Goal: Task Accomplishment & Management: Manage account settings

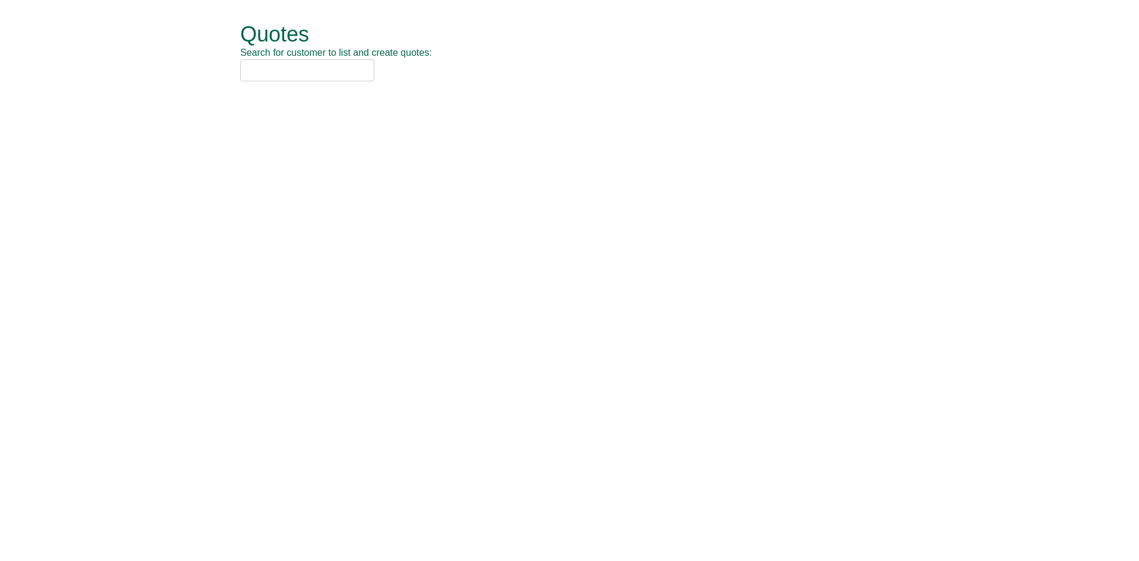
click at [259, 69] on input "text" at bounding box center [307, 70] width 134 height 22
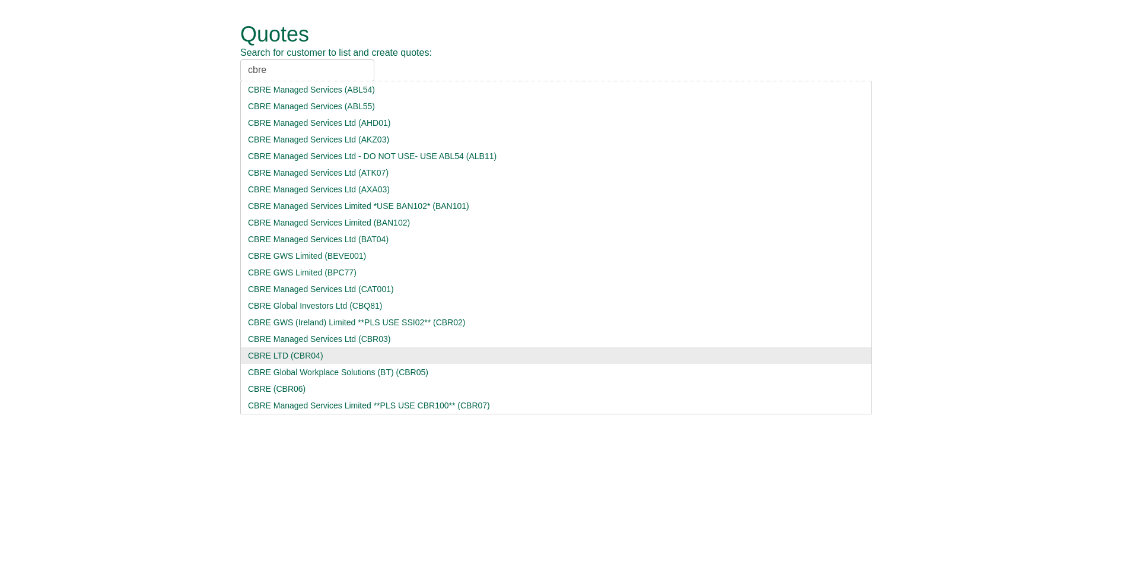
type input "cbre"
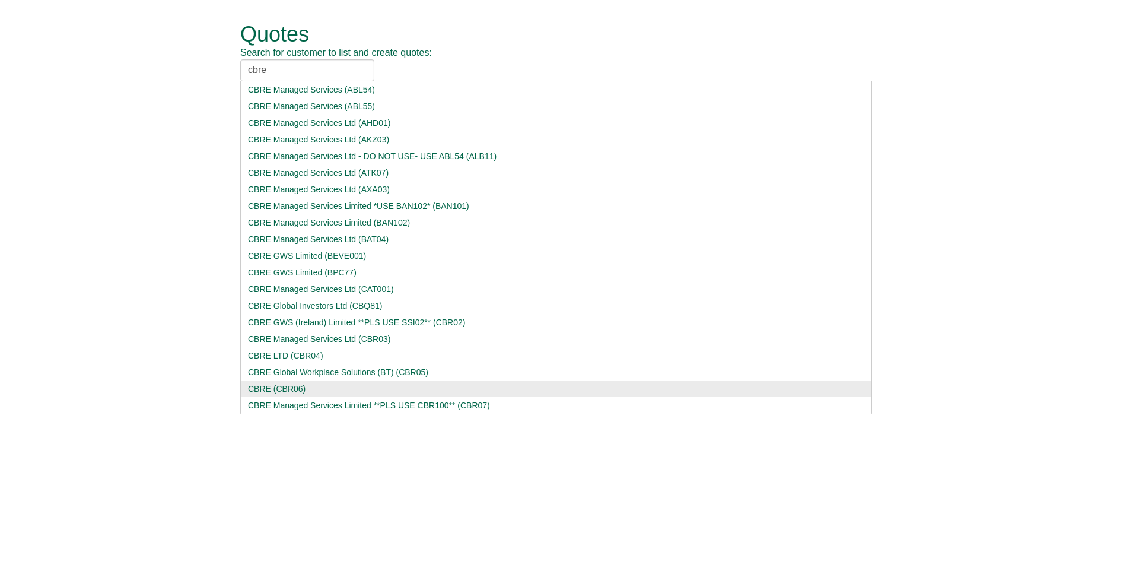
click at [268, 352] on div "CBRE LTD (CBR04)" at bounding box center [556, 356] width 617 height 12
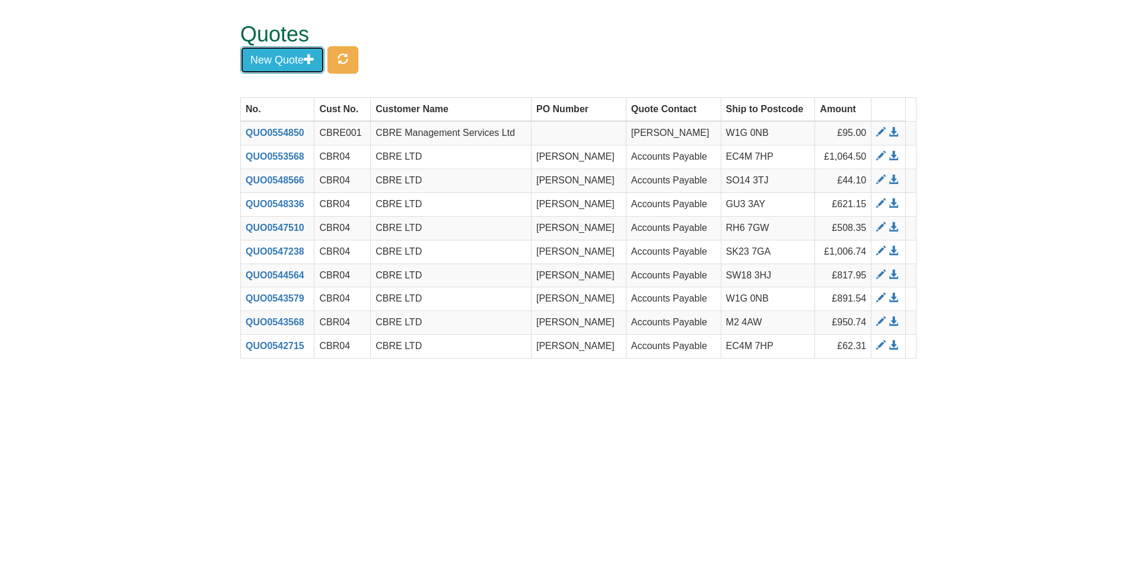
click at [302, 53] on button "New Quote" at bounding box center [282, 59] width 84 height 27
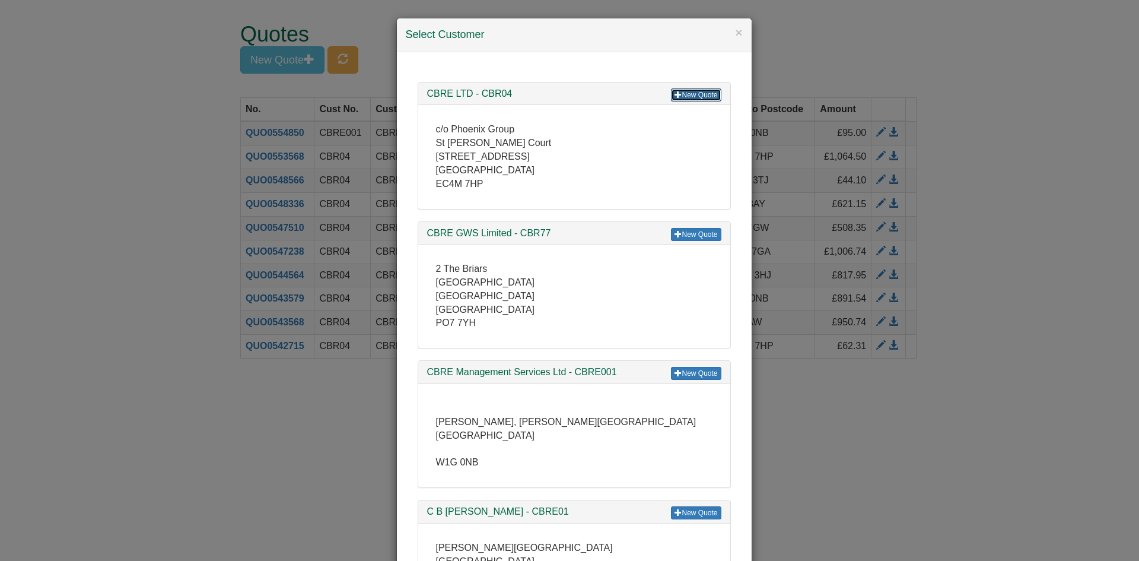
click at [694, 94] on link "New Quote" at bounding box center [696, 94] width 50 height 13
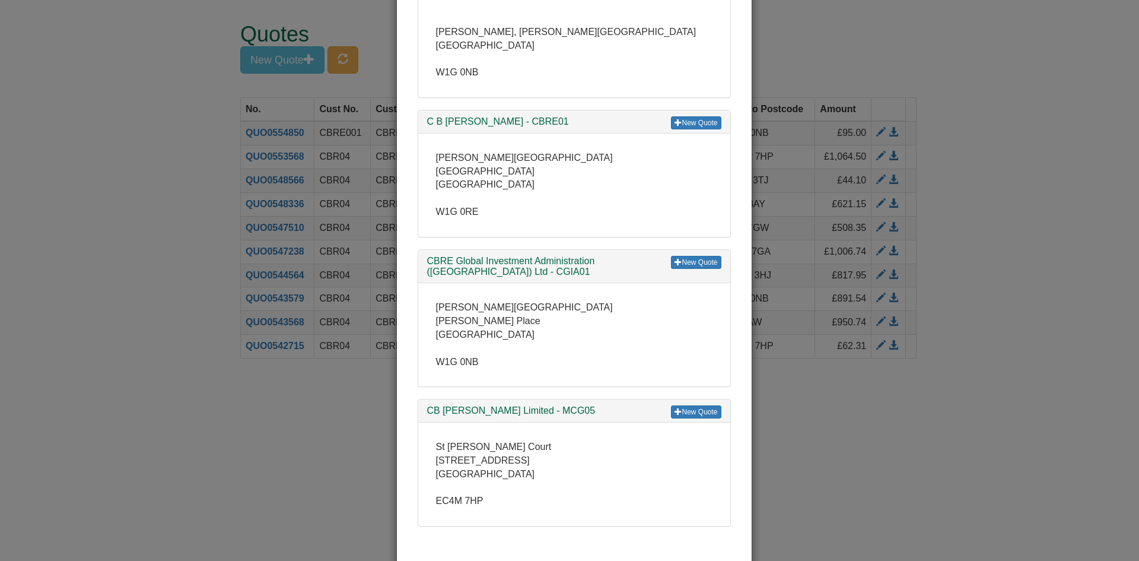
scroll to position [401, 0]
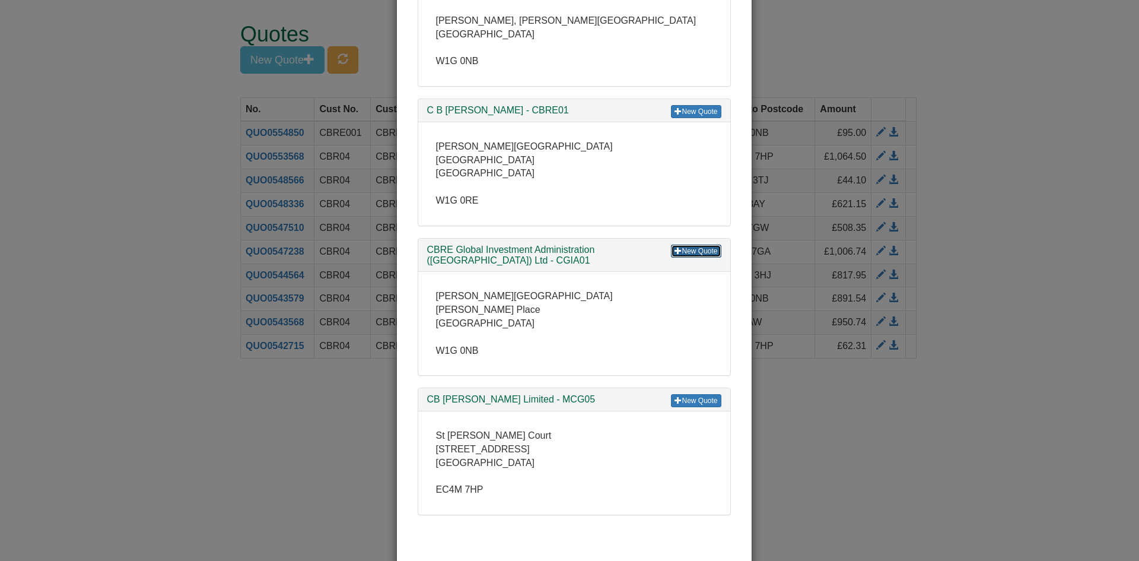
click at [678, 253] on link "New Quote" at bounding box center [696, 250] width 50 height 13
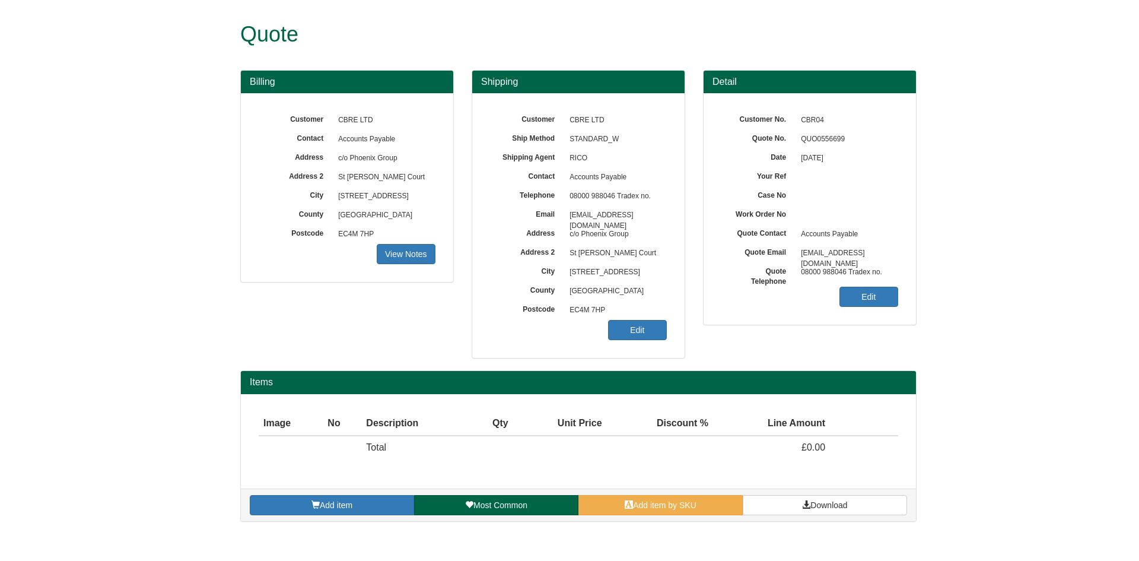
click at [892, 312] on div "Customer No. CBR04 Quote No. QUO0556699 Date 15/09/2025 Your Ref Case No Work O…" at bounding box center [810, 208] width 212 height 231
click at [867, 297] on link "Edit" at bounding box center [869, 297] width 59 height 20
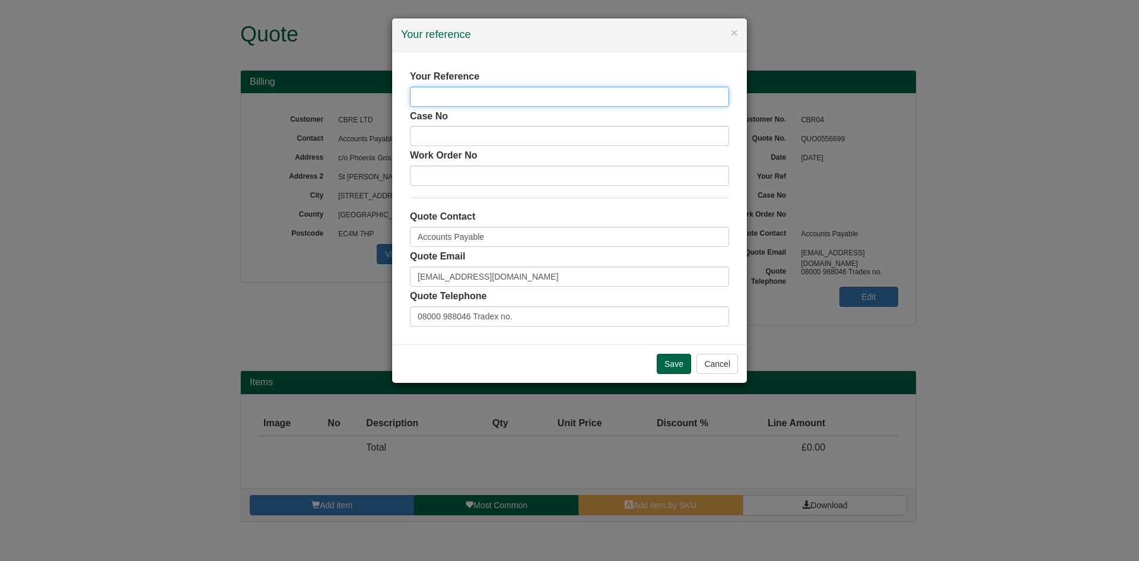
click at [443, 91] on input "text" at bounding box center [569, 97] width 319 height 20
type input "[PERSON_NAME]"
click at [666, 358] on input "Save" at bounding box center [674, 364] width 34 height 20
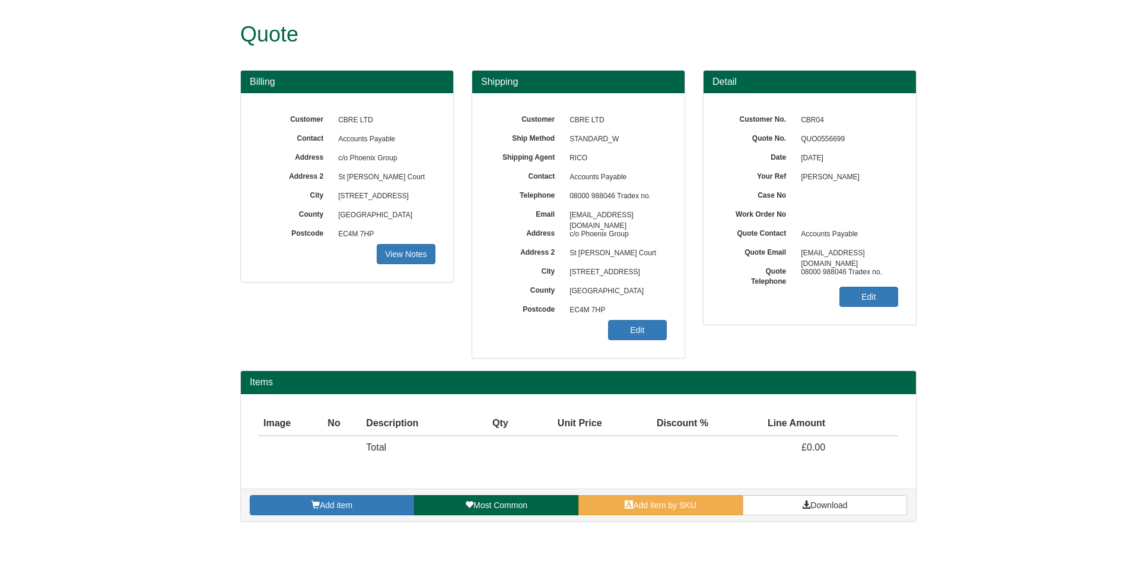
click at [689, 335] on div "Shipping Customer CBRE LTD Ship Method STANDARD_W Shipping Agent RICO Contact A…" at bounding box center [578, 220] width 231 height 301
click at [650, 334] on link "Edit" at bounding box center [637, 330] width 59 height 20
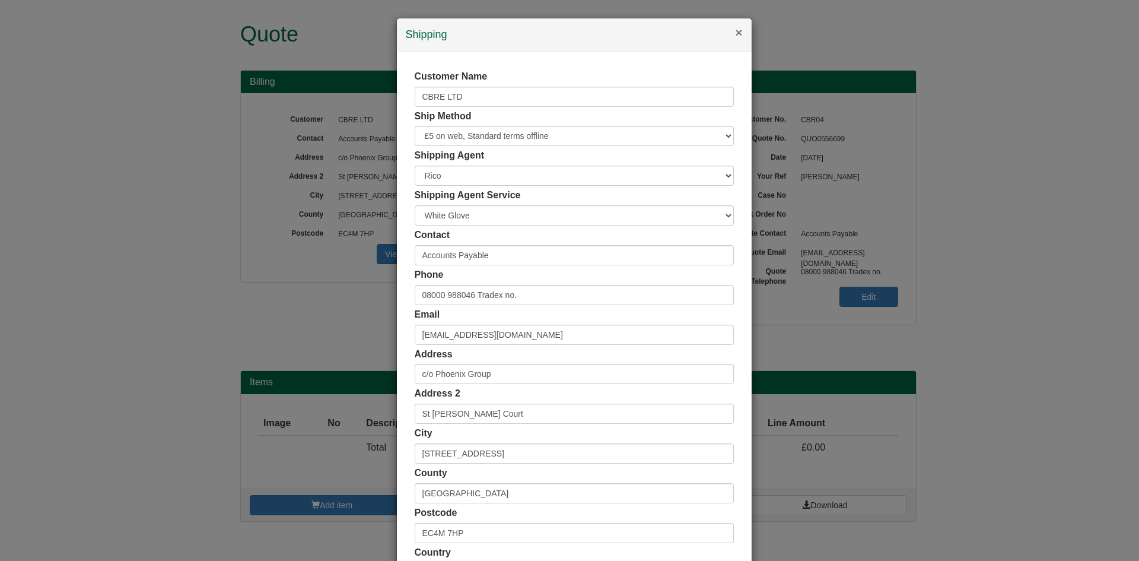
click at [736, 33] on button "×" at bounding box center [738, 32] width 7 height 12
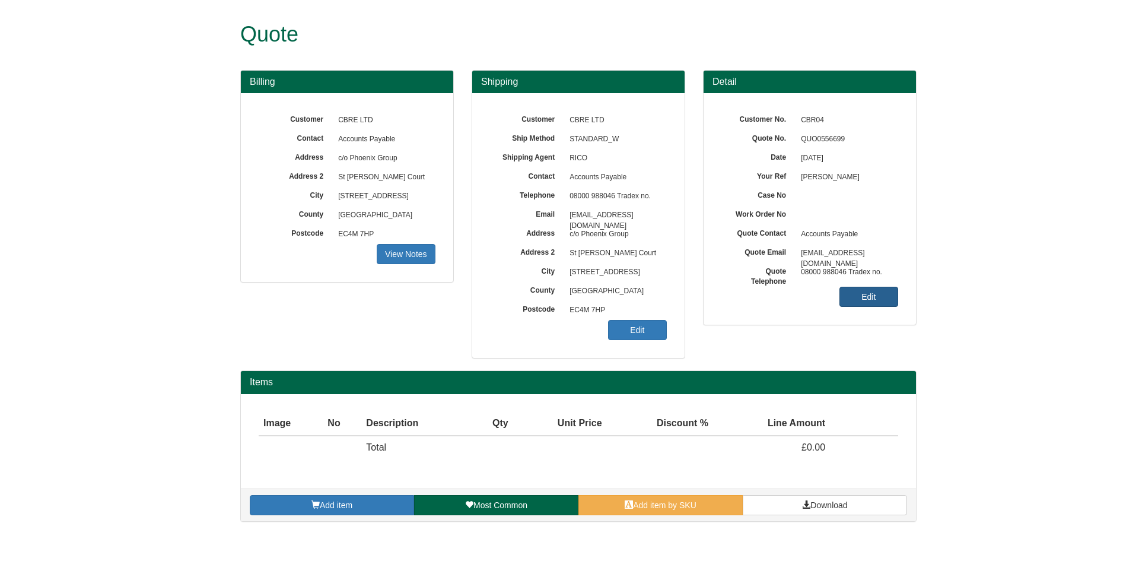
click at [856, 298] on link "Edit" at bounding box center [869, 297] width 59 height 20
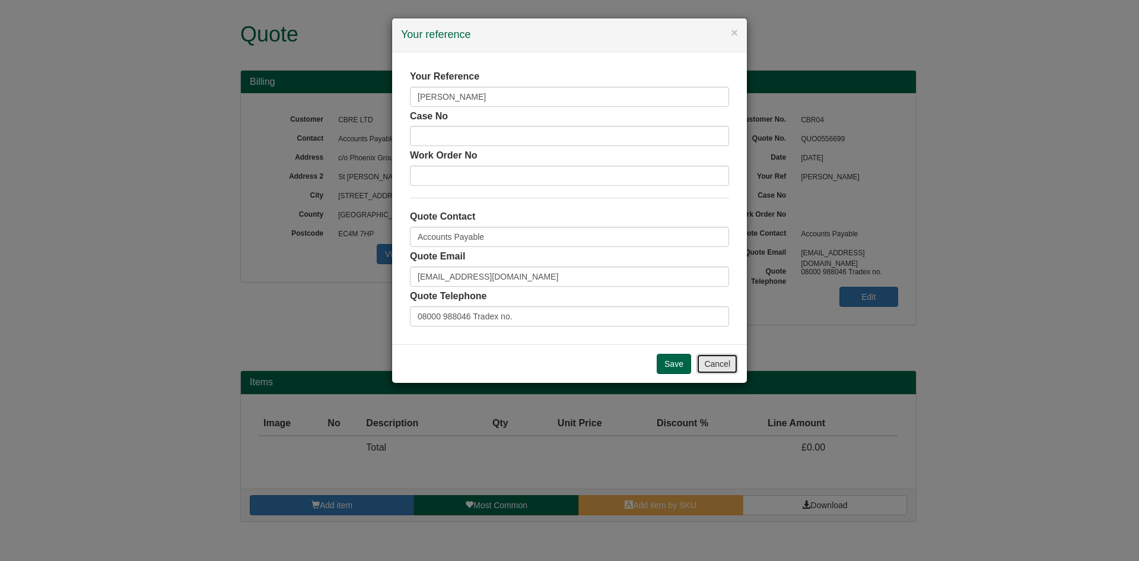
click at [725, 363] on button "Cancel" at bounding box center [718, 364] width 42 height 20
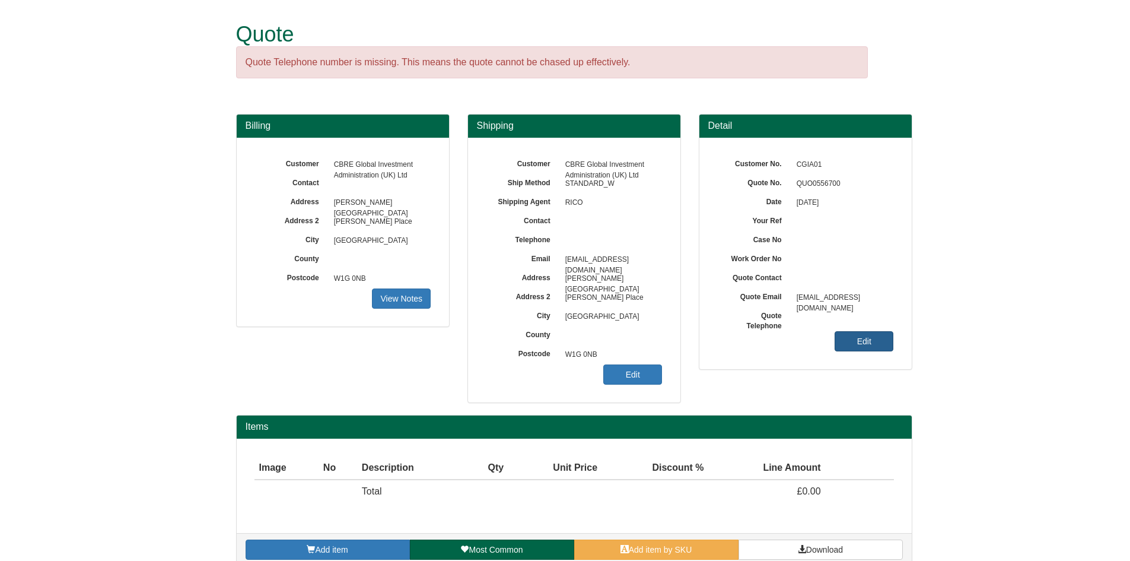
click at [878, 340] on link "Edit" at bounding box center [864, 341] width 59 height 20
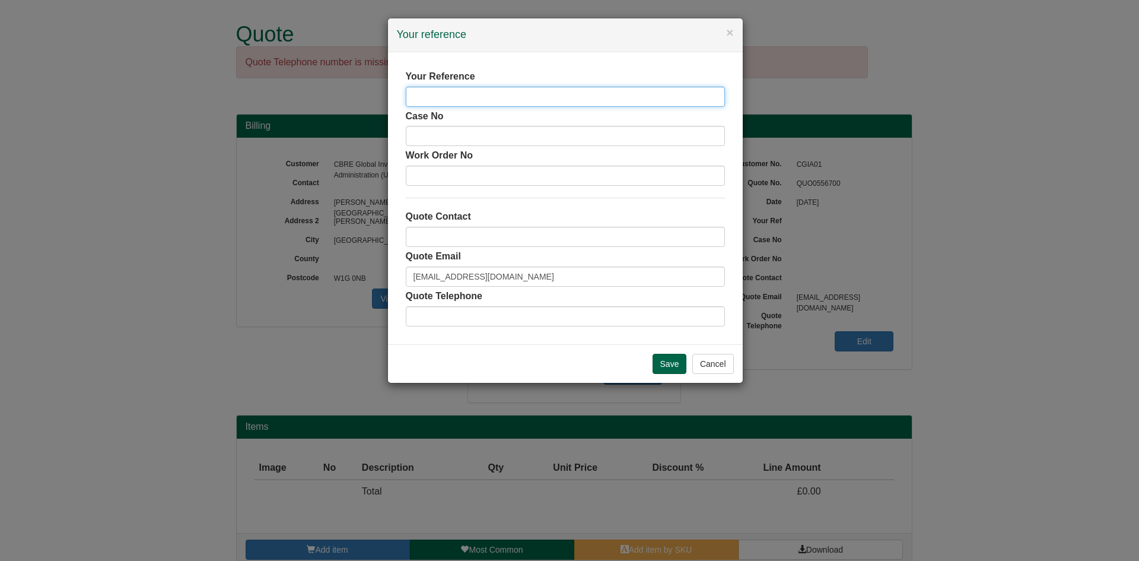
click at [434, 98] on input "text" at bounding box center [565, 97] width 319 height 20
type input "Paige Jones"
click at [681, 359] on input "Save" at bounding box center [670, 364] width 34 height 20
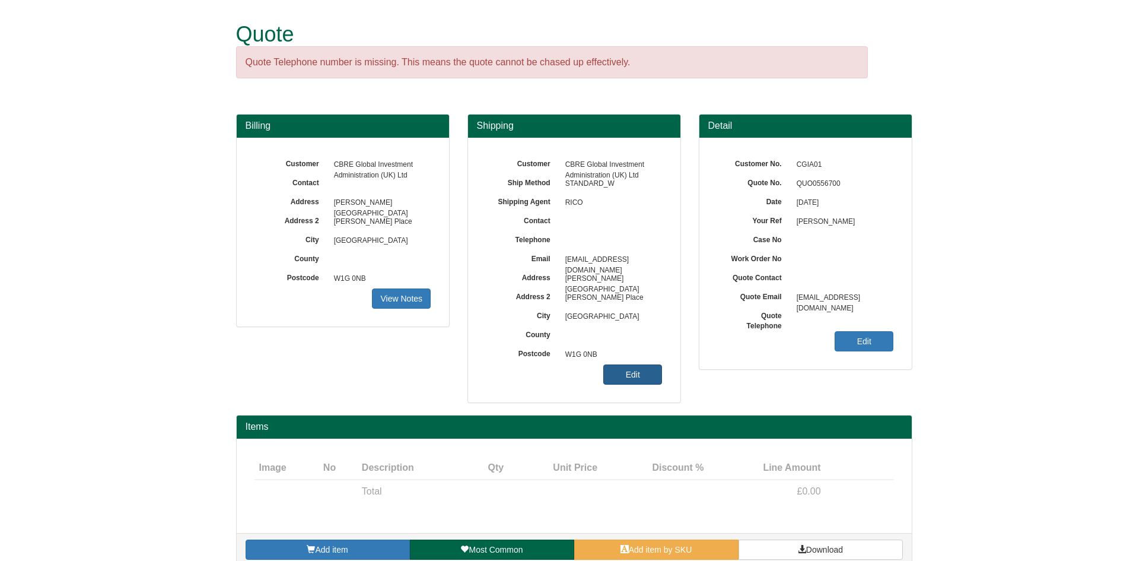
drag, startPoint x: 672, startPoint y: 364, endPoint x: 646, endPoint y: 369, distance: 26.4
click at [668, 367] on div "Customer CBRE Global Investment Administration (UK) Ltd Ship Method STANDARD_W …" at bounding box center [574, 270] width 212 height 265
click at [646, 369] on link "Edit" at bounding box center [633, 374] width 59 height 20
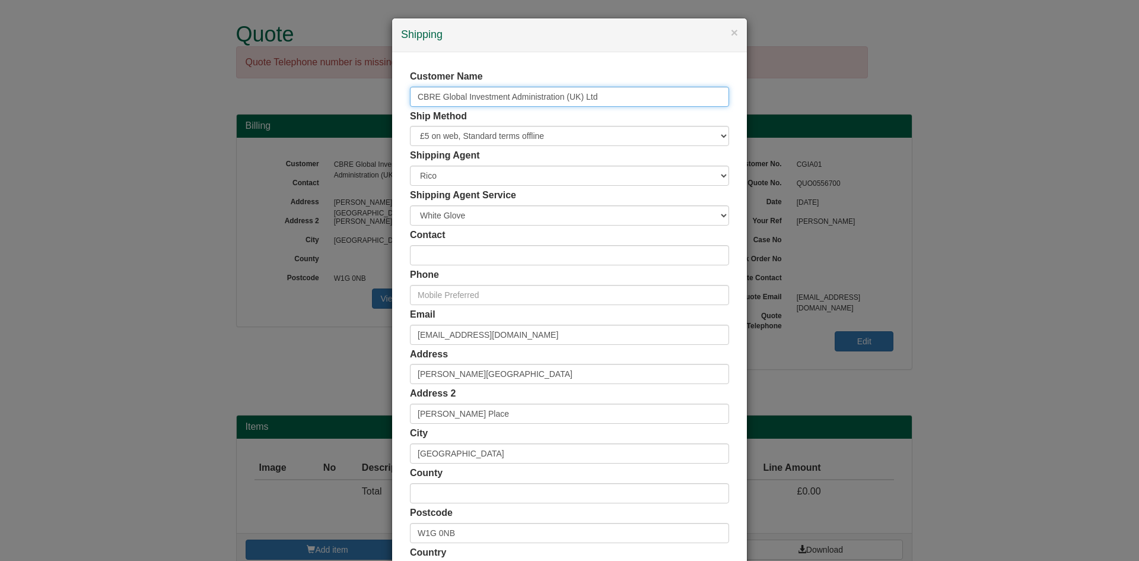
drag, startPoint x: 595, startPoint y: 97, endPoint x: 284, endPoint y: 104, distance: 311.1
click at [284, 104] on div "× Shipping Customer Name CBRE Global Investment Administration (UK) Ltd Ship Me…" at bounding box center [569, 280] width 1139 height 561
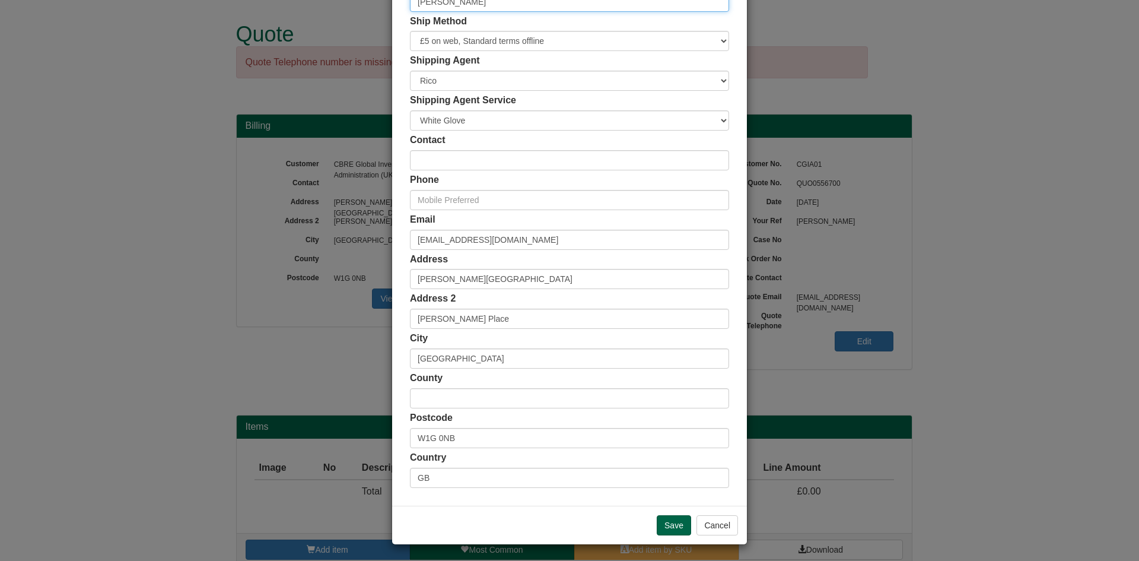
scroll to position [97, 0]
type input "[PERSON_NAME]"
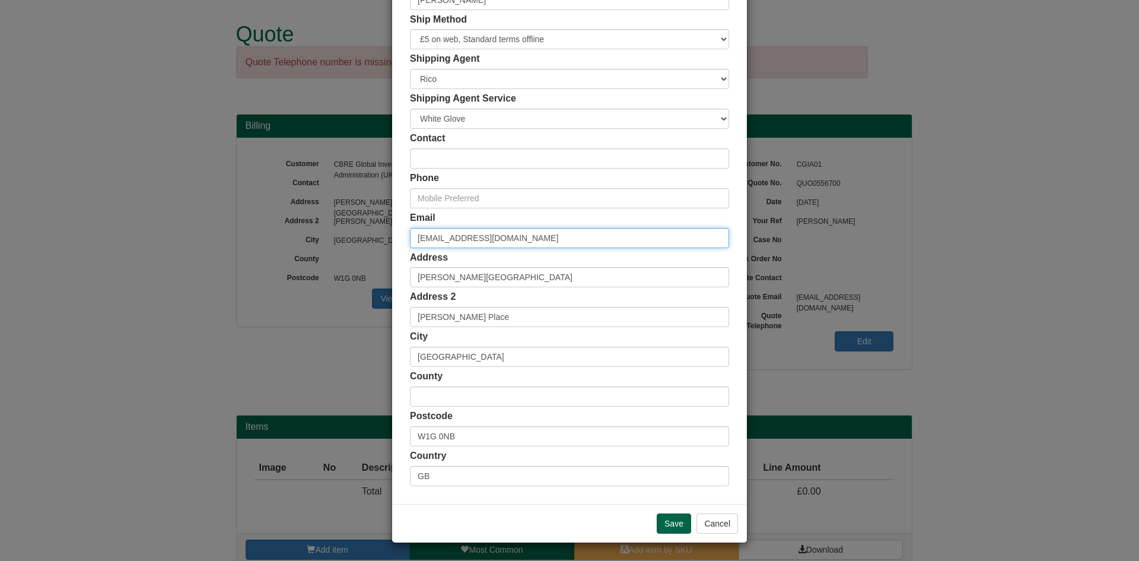
drag, startPoint x: 550, startPoint y: 242, endPoint x: 288, endPoint y: 246, distance: 261.1
click at [288, 245] on div "× Shipping Customer Name Paige Jones Ship Method Free of Charge £5 Flat Rate £7…" at bounding box center [569, 280] width 1139 height 561
drag, startPoint x: 426, startPoint y: 251, endPoint x: 430, endPoint y: 235, distance: 16.4
click at [426, 251] on label "Address" at bounding box center [429, 258] width 38 height 14
click at [430, 235] on input "email" at bounding box center [569, 238] width 319 height 20
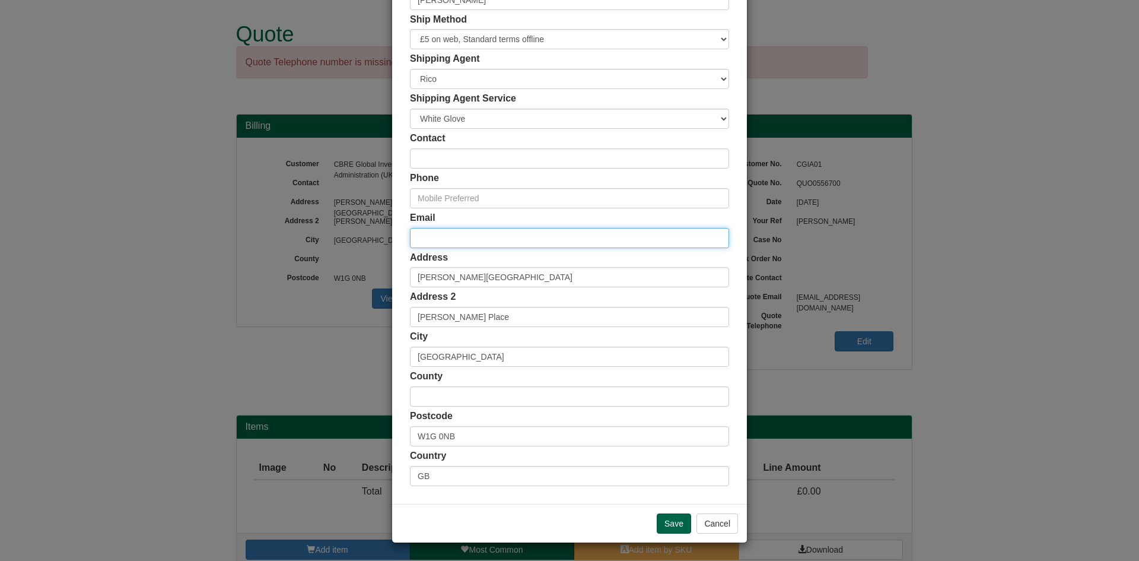
paste input "[PERSON_NAME][EMAIL_ADDRESS][PERSON_NAME][DOMAIN_NAME]"
type input "[PERSON_NAME][EMAIL_ADDRESS][PERSON_NAME][DOMAIN_NAME]"
click at [461, 266] on div "Address Henrietta House" at bounding box center [569, 269] width 319 height 37
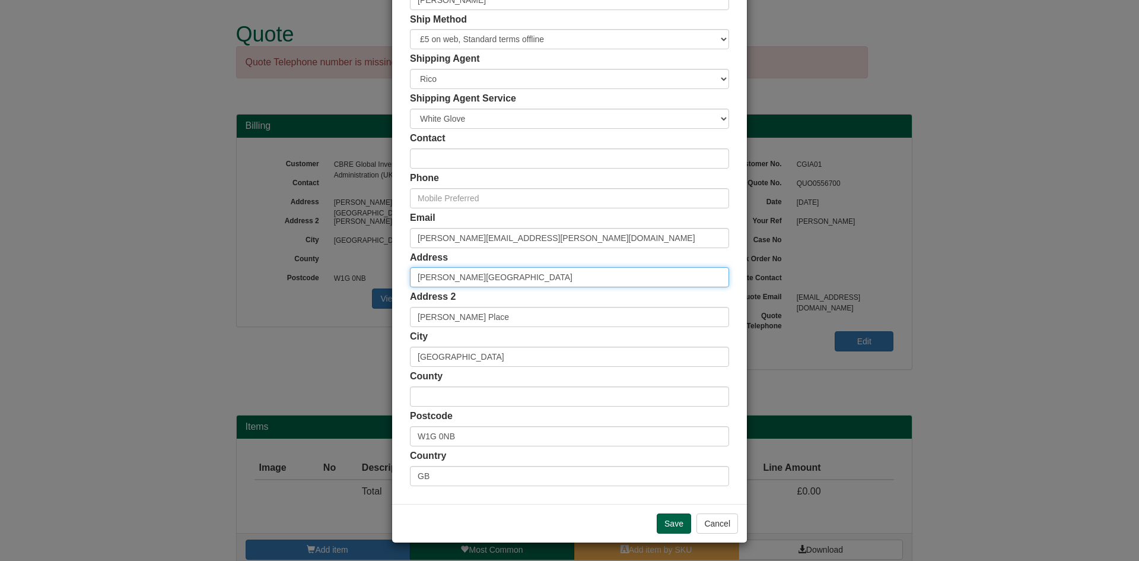
drag, startPoint x: 495, startPoint y: 272, endPoint x: 386, endPoint y: 274, distance: 109.2
click at [386, 274] on div "× Shipping Customer Name Paige Jones Ship Method Free of Charge £5 Flat Rate £7…" at bounding box center [569, 280] width 1139 height 561
click at [433, 269] on input "text" at bounding box center [569, 277] width 319 height 20
click at [455, 268] on input "M45" at bounding box center [569, 277] width 319 height 20
drag, startPoint x: 451, startPoint y: 269, endPoint x: 284, endPoint y: 269, distance: 167.3
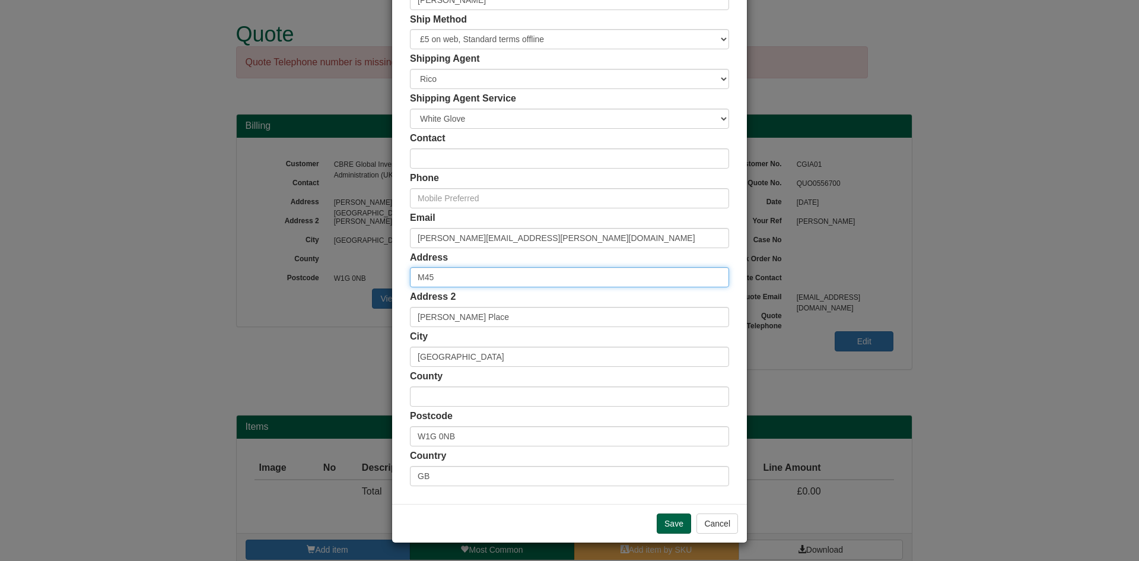
click at [284, 269] on div "× Shipping Customer Name Paige Jones Ship Method Free of Charge £5 Flat Rate £7…" at bounding box center [569, 280] width 1139 height 561
paste input "26 4DG"
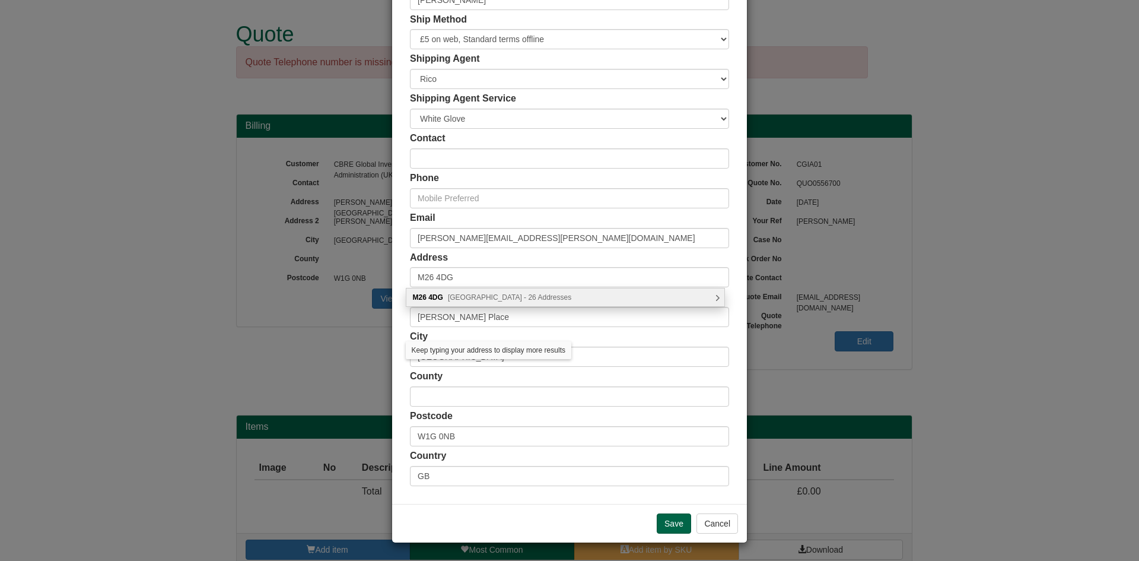
click at [512, 297] on span "Belgrave Street, Manchester - 26 Addresses" at bounding box center [509, 297] width 123 height 8
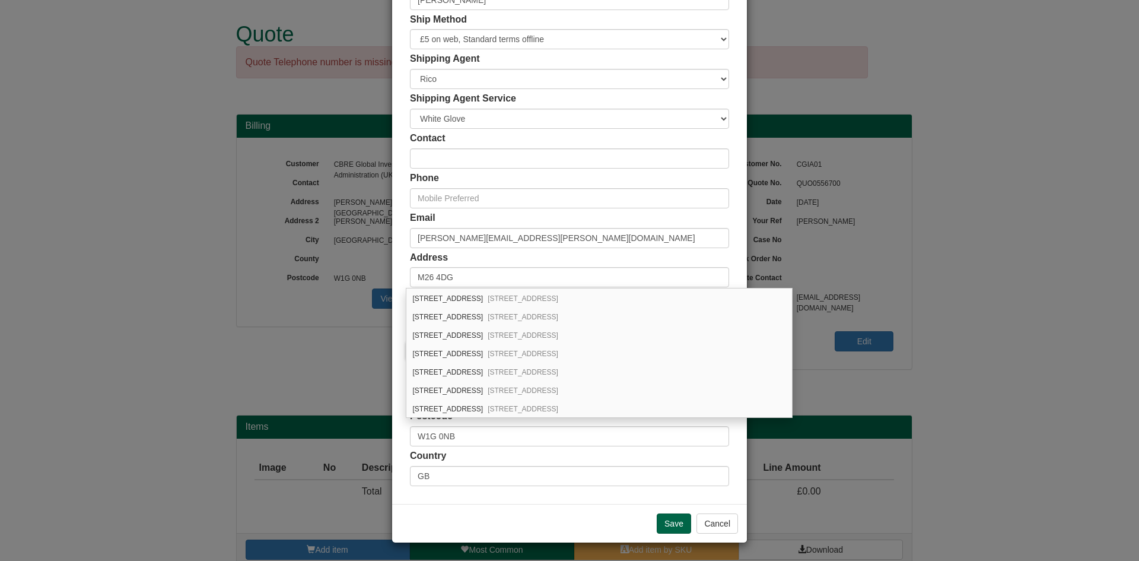
scroll to position [166, 0]
click at [459, 403] on div "34 Belgrave Street Radcliffe, Manchester, M26 4DG" at bounding box center [599, 407] width 386 height 18
type input "[STREET_ADDRESS]"
type input "[PERSON_NAME]"
type input "[GEOGRAPHIC_DATA]"
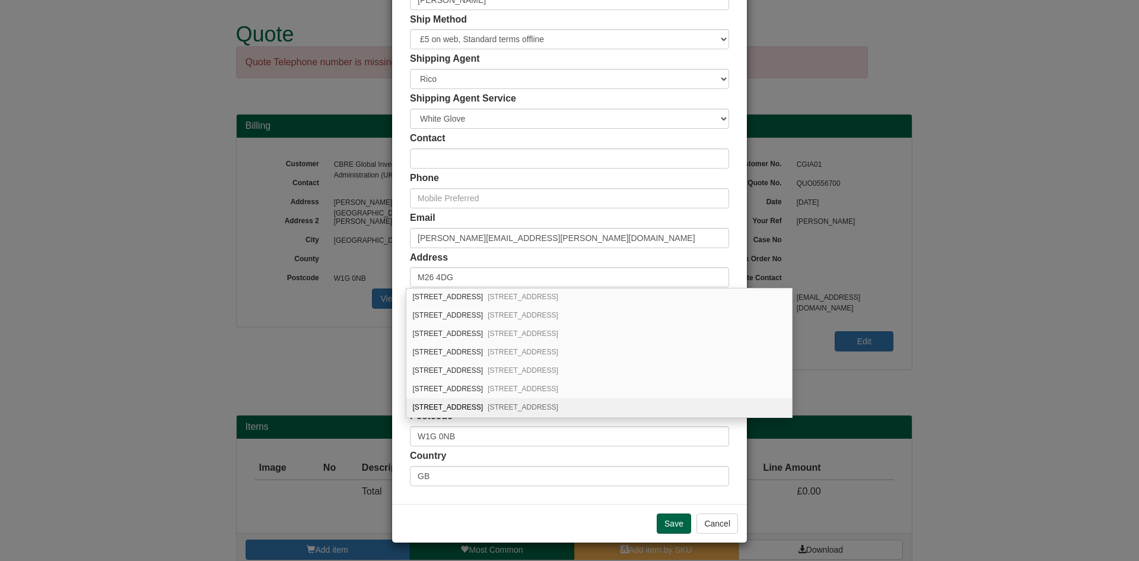
type input "[GEOGRAPHIC_DATA]"
type input "M26 4DG"
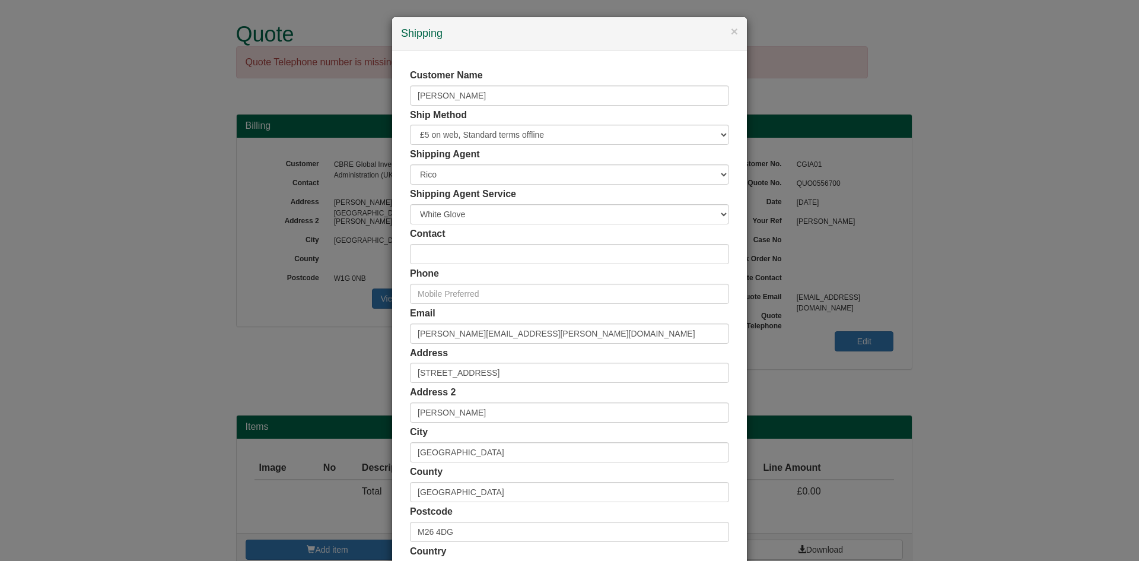
scroll to position [97, 0]
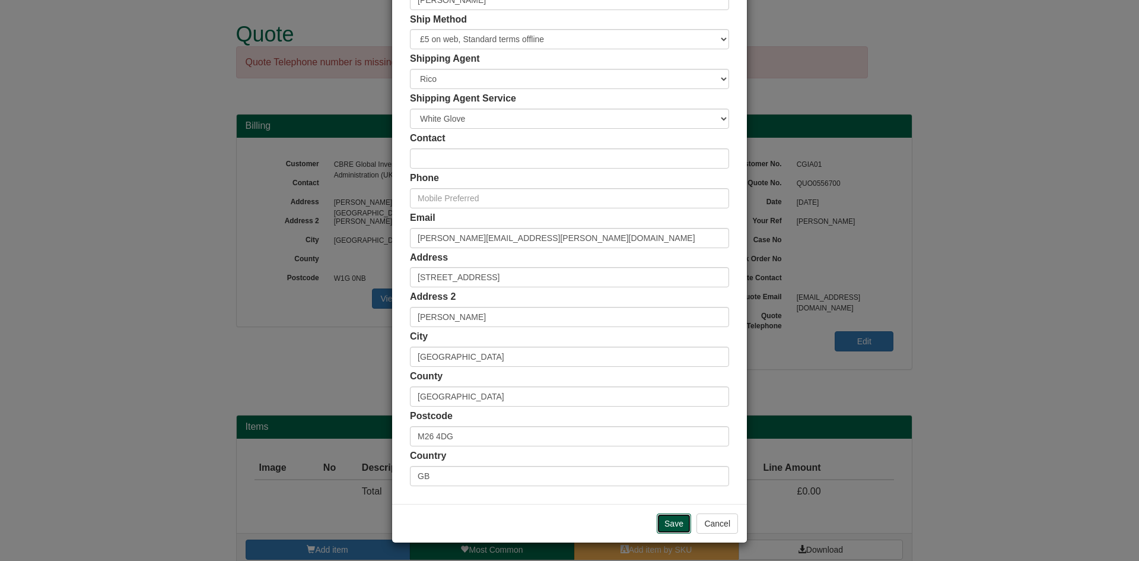
click at [659, 524] on input "Save" at bounding box center [674, 523] width 34 height 20
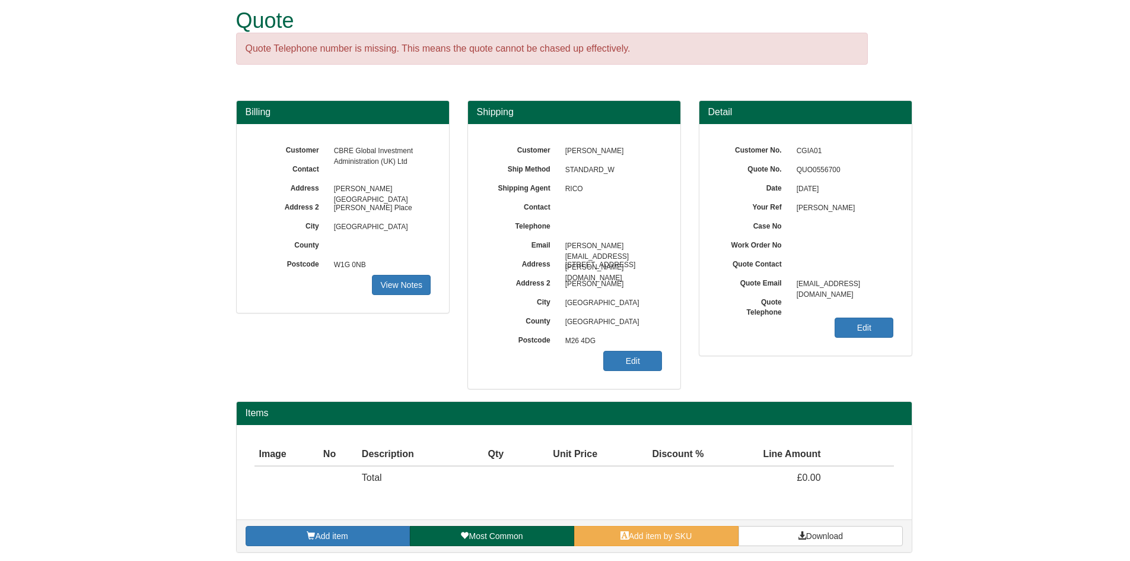
scroll to position [17, 0]
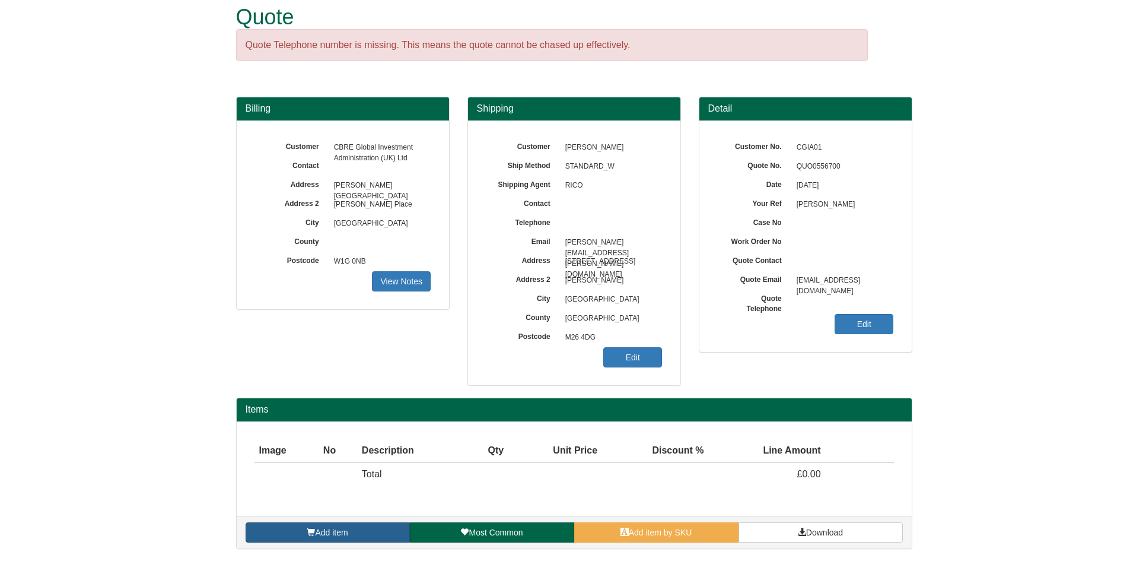
click at [358, 542] on link "Add item" at bounding box center [328, 532] width 164 height 20
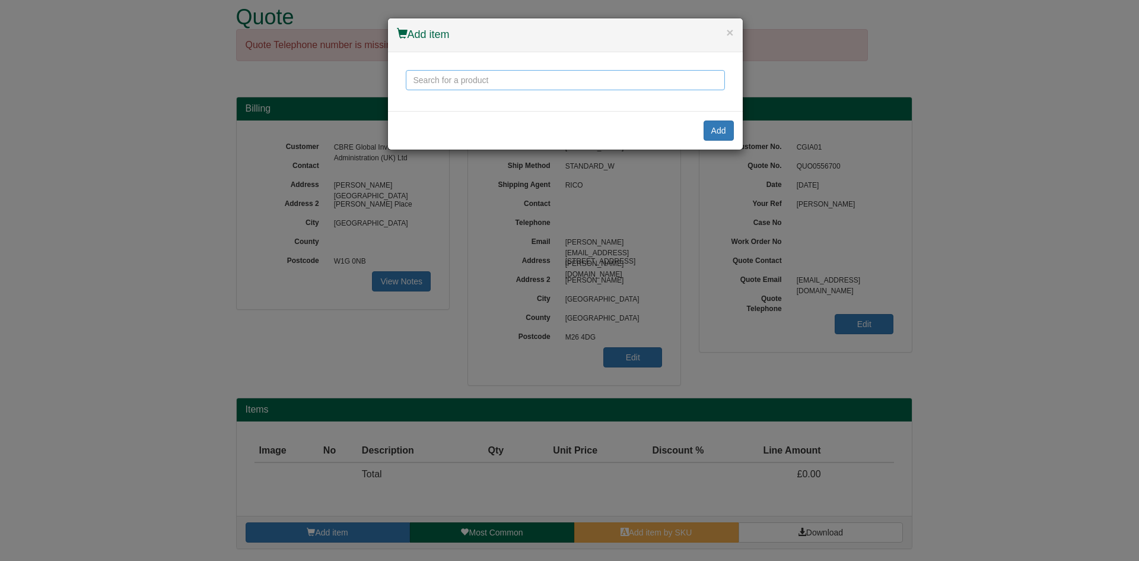
click at [487, 72] on input "text" at bounding box center [565, 80] width 319 height 20
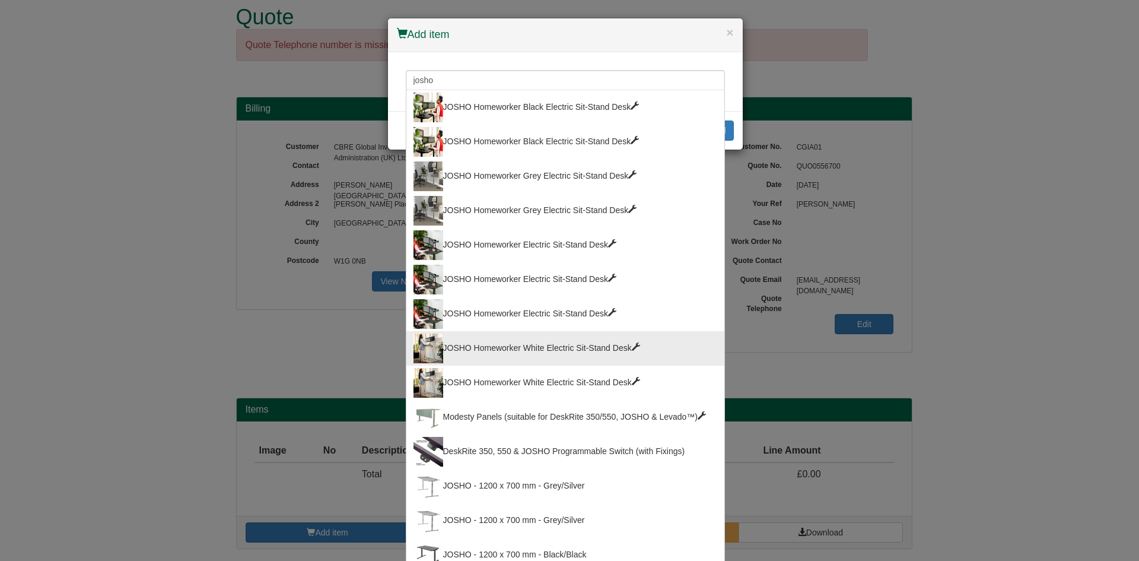
click at [602, 348] on div "JOSHO Homeworker White Electric Sit-Stand Desk" at bounding box center [566, 349] width 304 height 30
type input "JOSHO Homeworker White Electric Sit-Stand Desk"
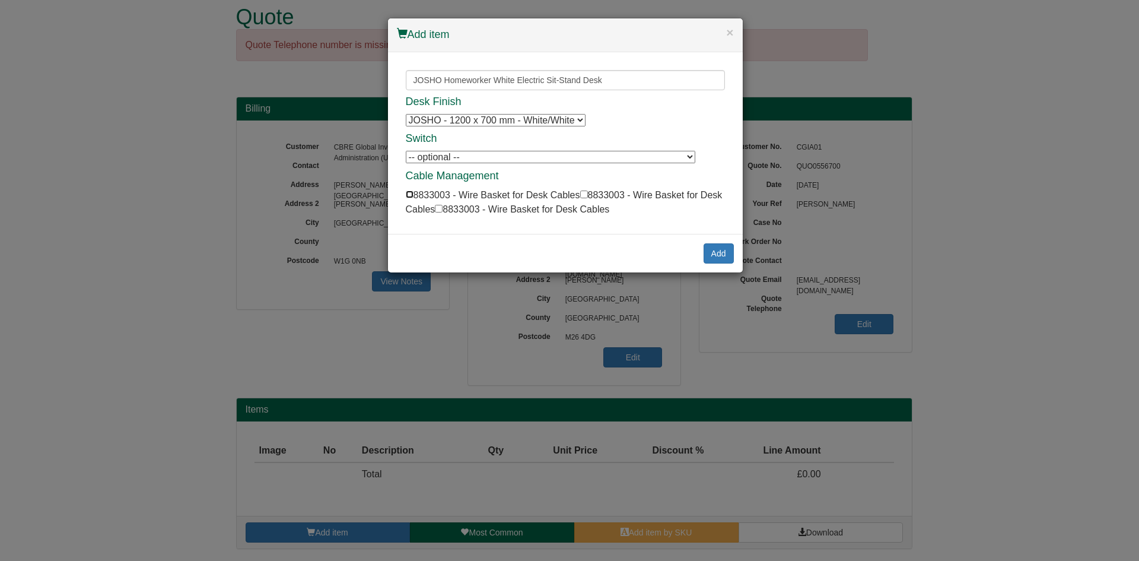
click at [408, 193] on input "checkbox" at bounding box center [410, 194] width 8 height 8
checkbox input "true"
click at [706, 246] on button "Add" at bounding box center [719, 253] width 30 height 20
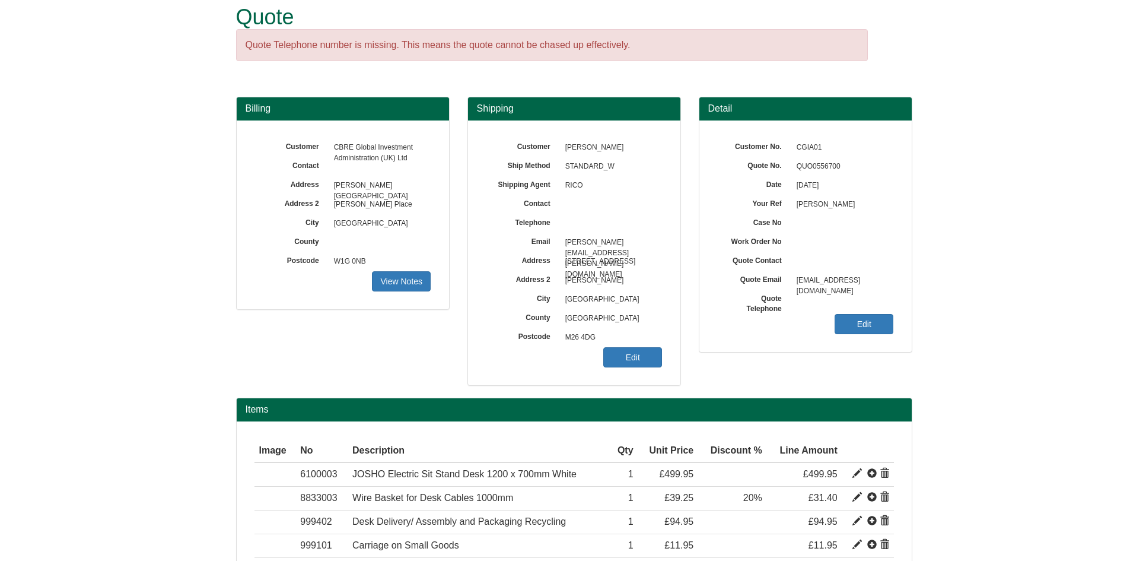
scroll to position [112, 0]
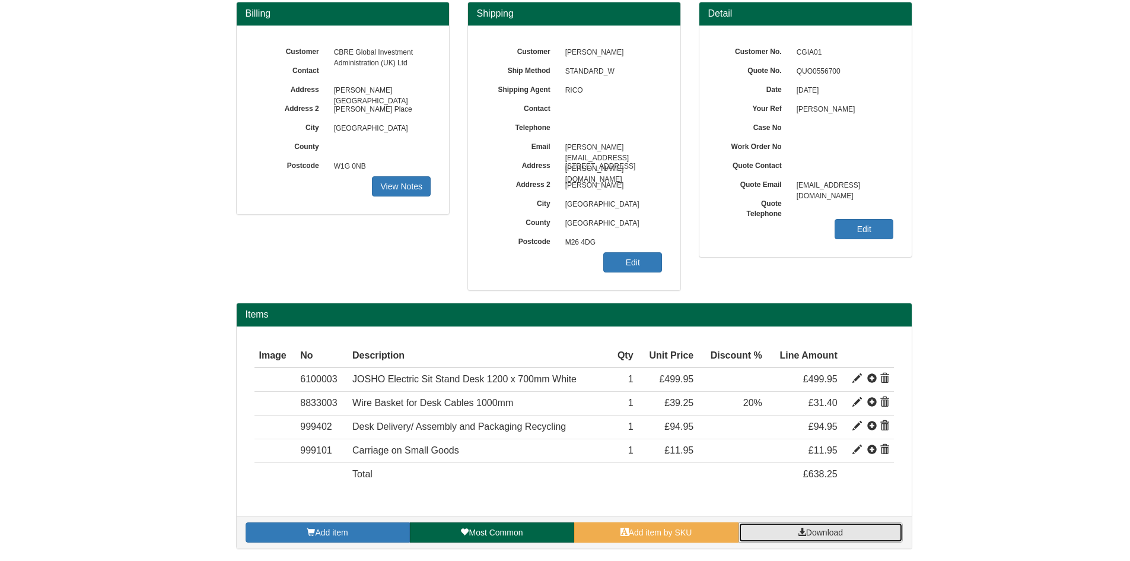
click at [811, 539] on link "Download" at bounding box center [821, 532] width 164 height 20
